Goal: Communication & Community: Answer question/provide support

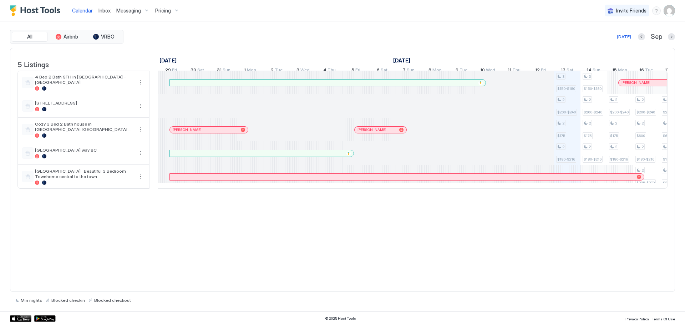
scroll to position [0, 396]
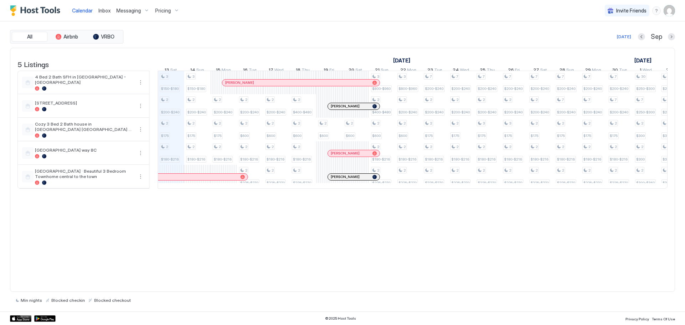
click at [125, 9] on span "Messaging" at bounding box center [128, 10] width 25 height 6
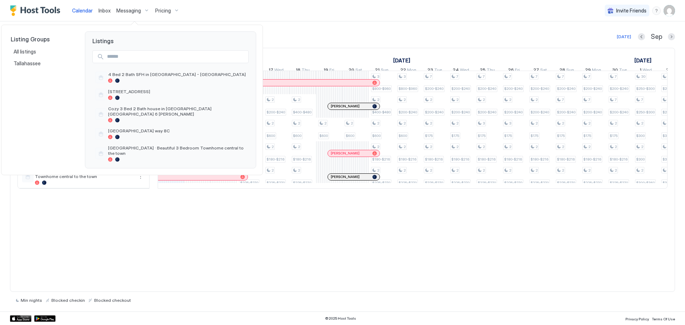
click at [123, 11] on div at bounding box center [342, 162] width 685 height 325
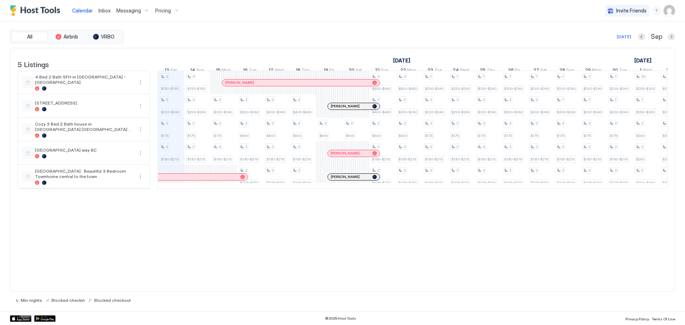
click at [101, 11] on span "Inbox" at bounding box center [104, 10] width 12 height 6
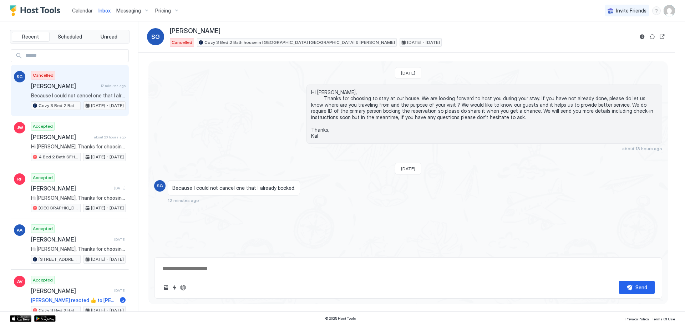
click at [79, 7] on link "Calendar" at bounding box center [82, 10] width 21 height 7
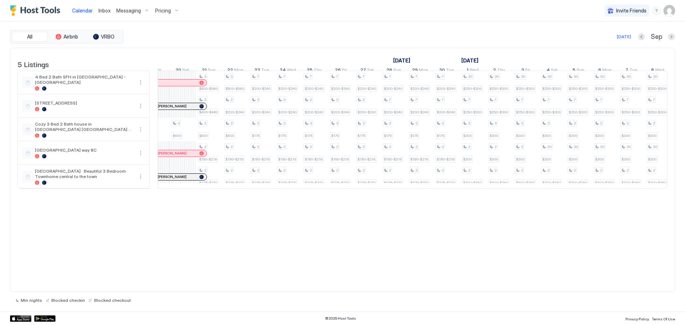
click at [79, 10] on span "Calendar" at bounding box center [82, 10] width 21 height 6
click at [100, 8] on span "Inbox" at bounding box center [104, 10] width 12 height 6
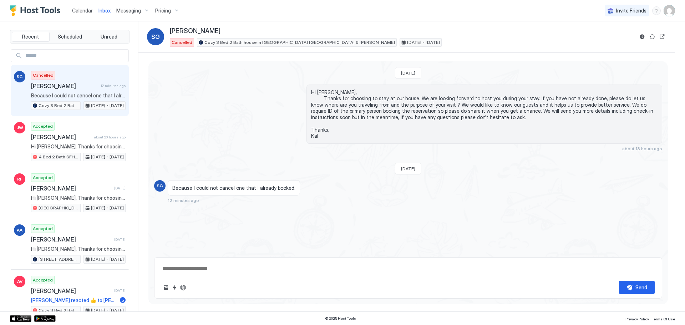
click at [280, 274] on textarea at bounding box center [408, 268] width 493 height 13
type textarea "*"
click at [79, 7] on link "Calendar" at bounding box center [82, 10] width 21 height 7
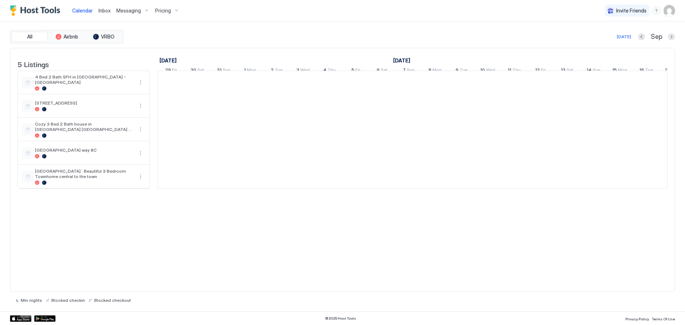
scroll to position [0, 396]
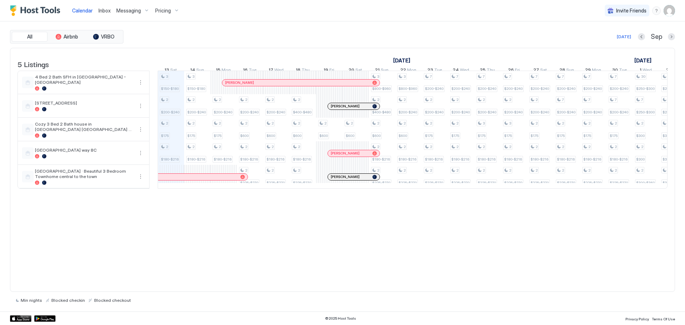
click at [101, 6] on div "Inbox" at bounding box center [105, 10] width 18 height 13
click at [135, 10] on span "Messaging" at bounding box center [128, 10] width 25 height 6
